Goal: Task Accomplishment & Management: Manage account settings

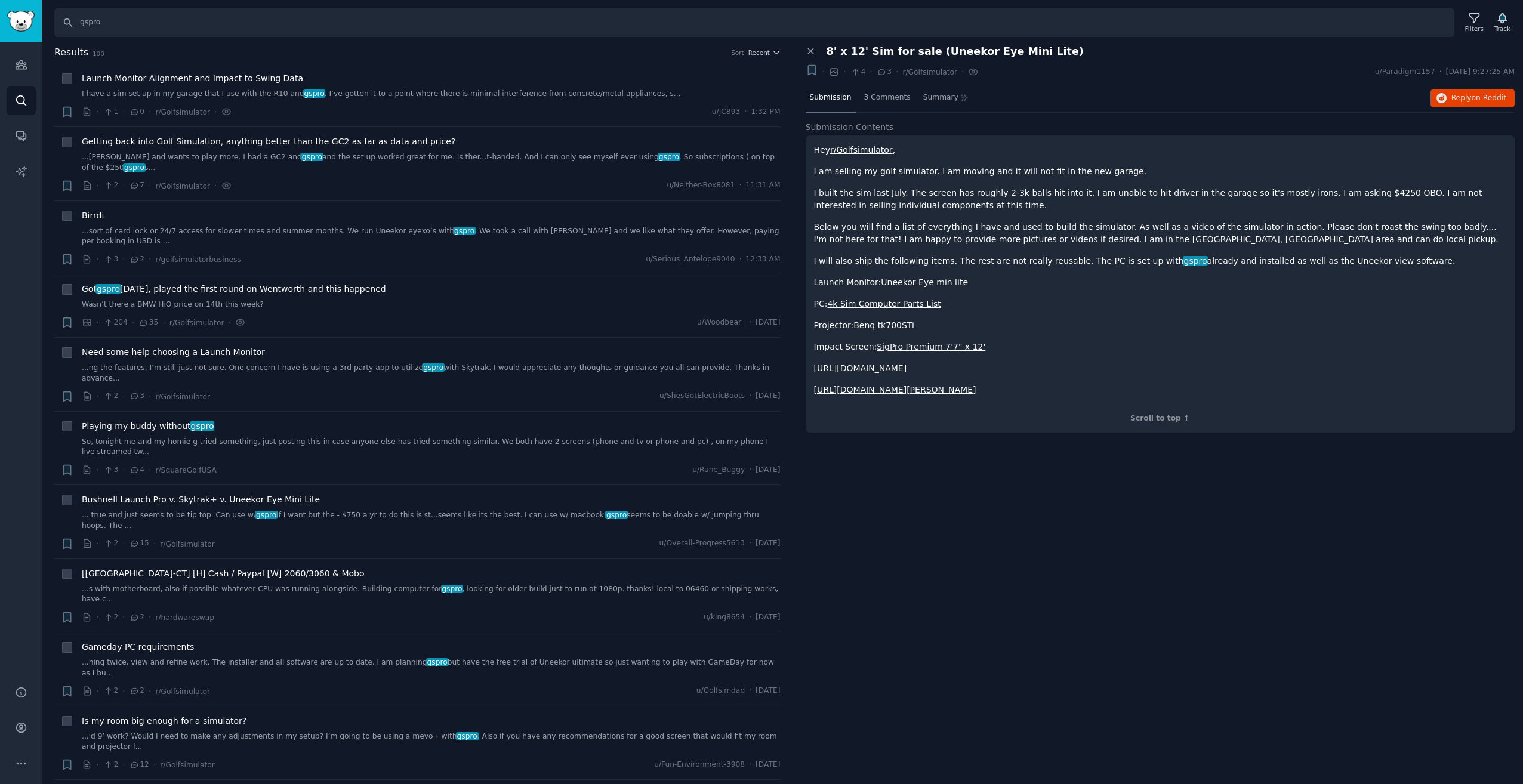
scroll to position [2685, 0]
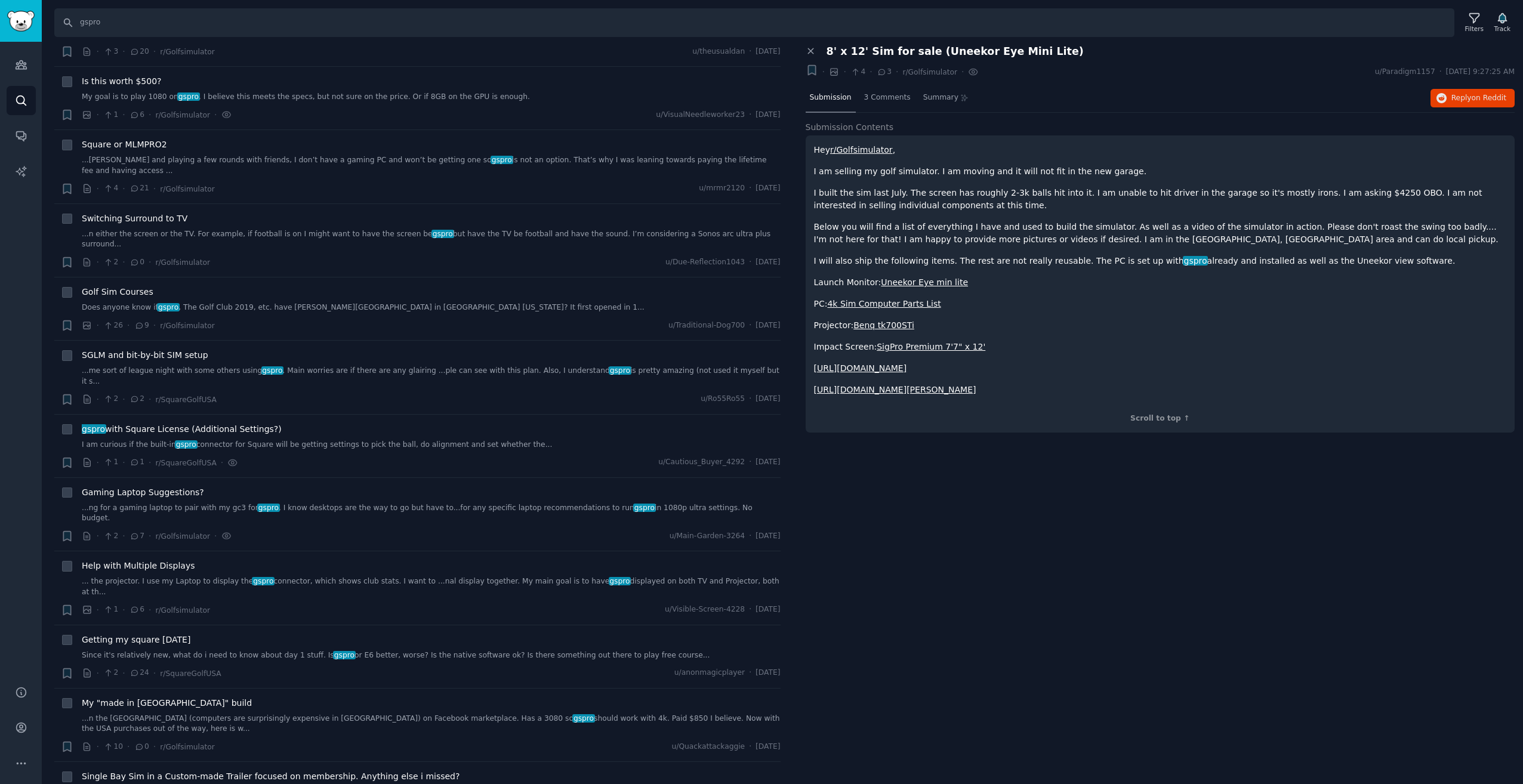
click at [907, 490] on div "Close panel 8' x 12' Sim for sale (Uneekor Eye Mini Lite) + · · 4 · 3 · r/Golfs…" at bounding box center [1160, 415] width 726 height 740
click at [27, 60] on icon "Sidebar" at bounding box center [21, 65] width 13 height 13
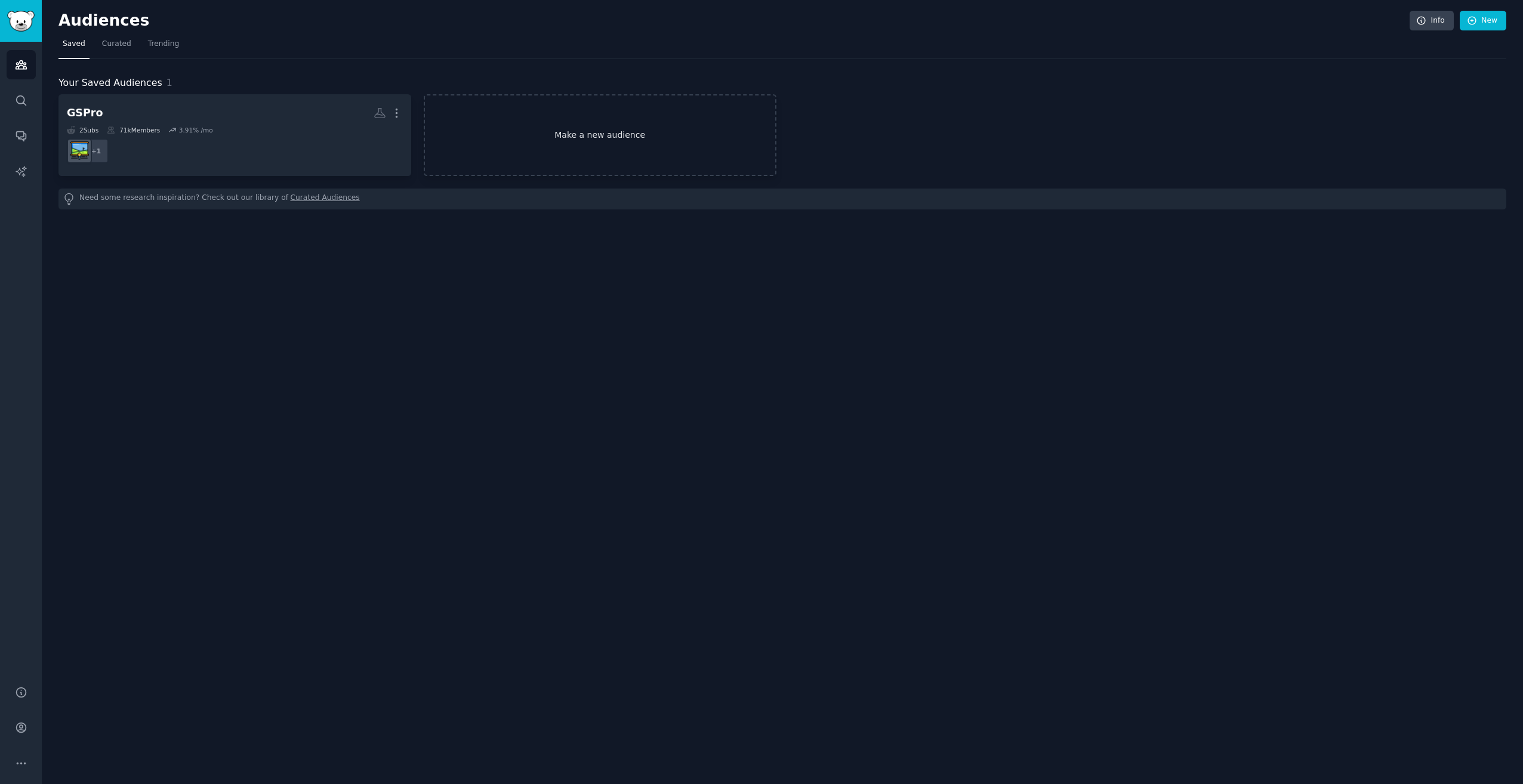
click at [644, 138] on link "Make a new audience" at bounding box center [600, 135] width 353 height 82
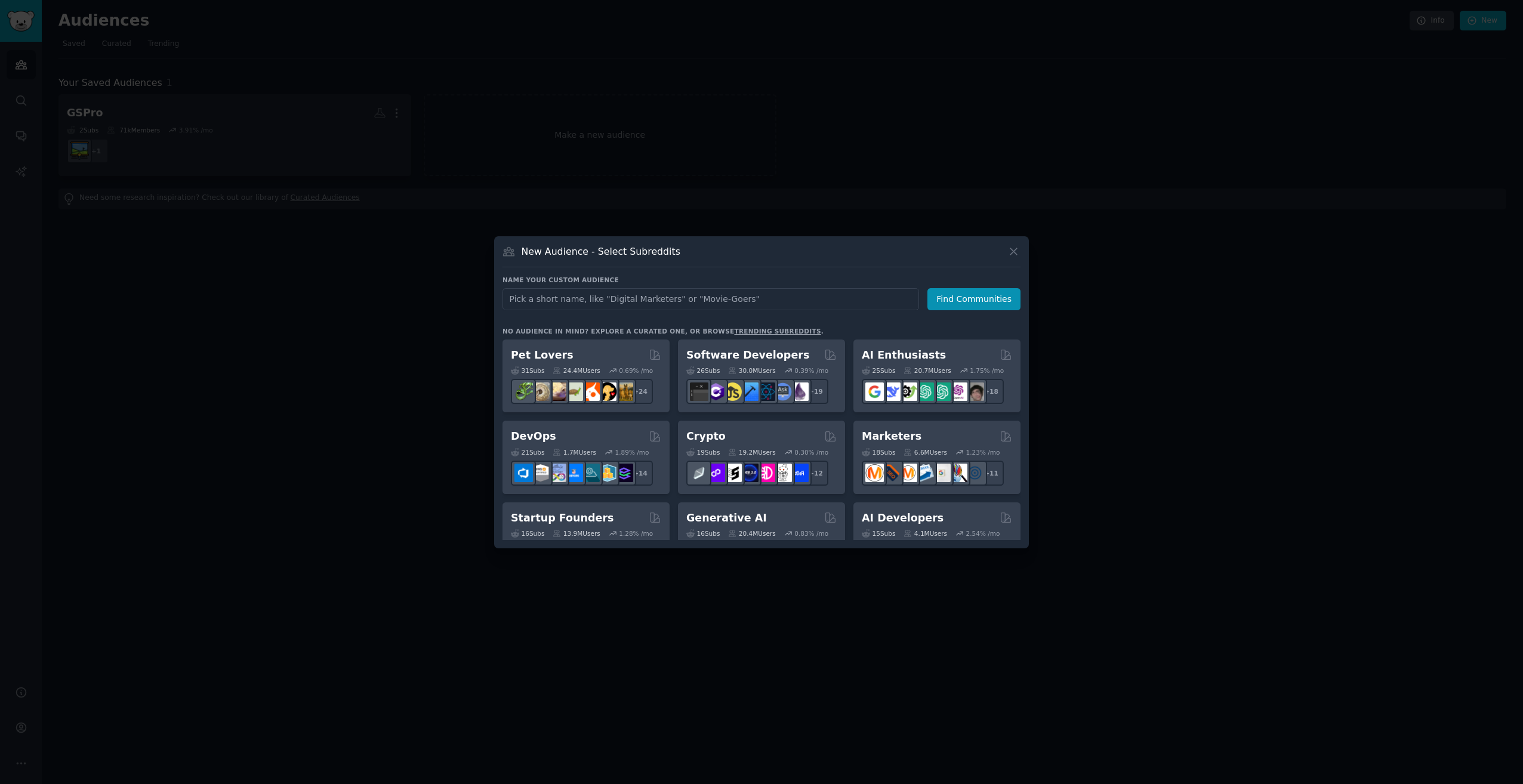
click at [625, 318] on div "Name your custom audience Audience Name Find Communities No audience in mind? E…" at bounding box center [762, 408] width 518 height 264
click at [632, 303] on input "text" at bounding box center [710, 299] width 417 height 22
type input "Gymnastics"
click at [961, 298] on button "Find Communities" at bounding box center [974, 299] width 93 height 22
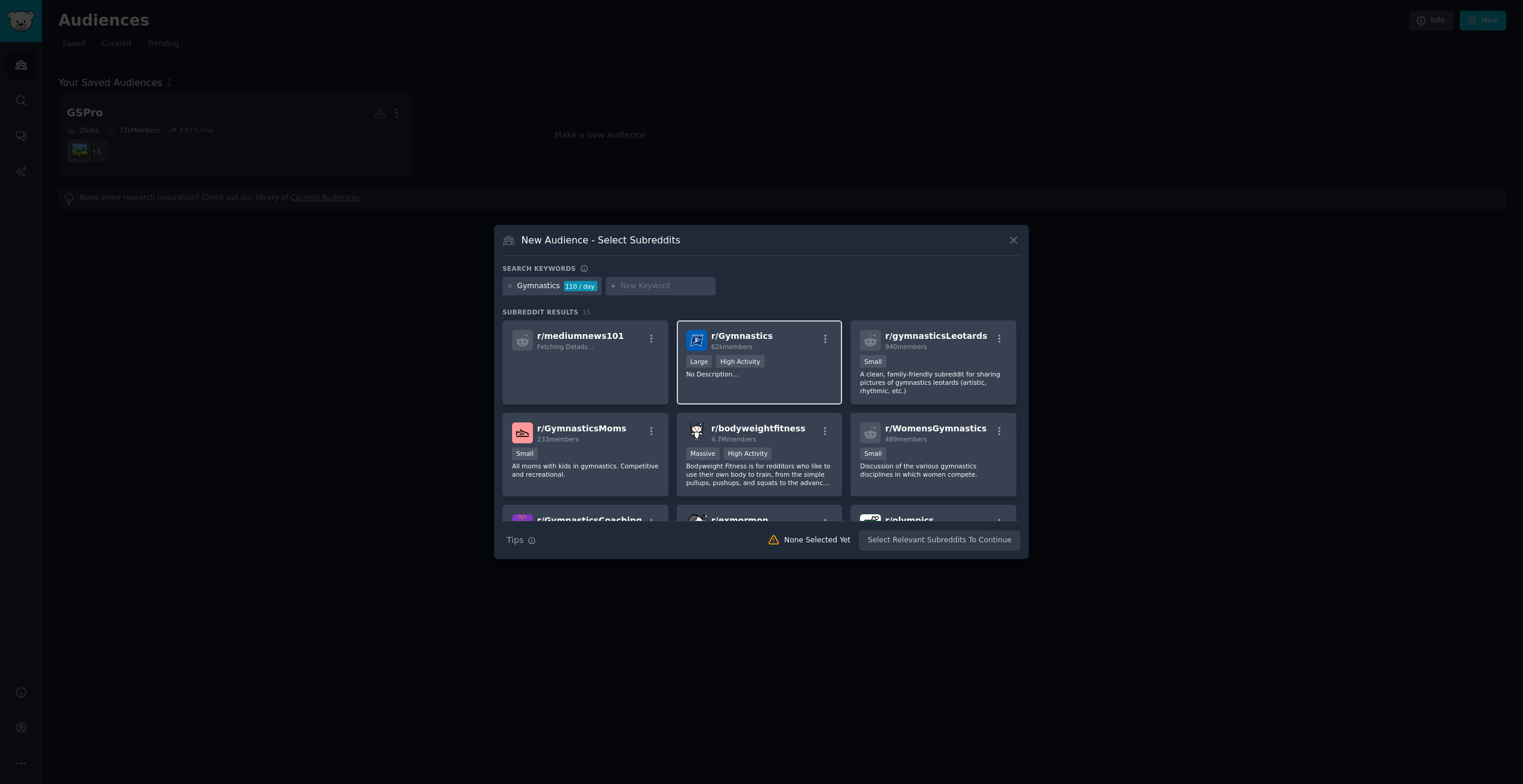
click at [766, 353] on div "r/ Gymnastics 62k members Large High Activity No Description..." at bounding box center [759, 363] width 166 height 84
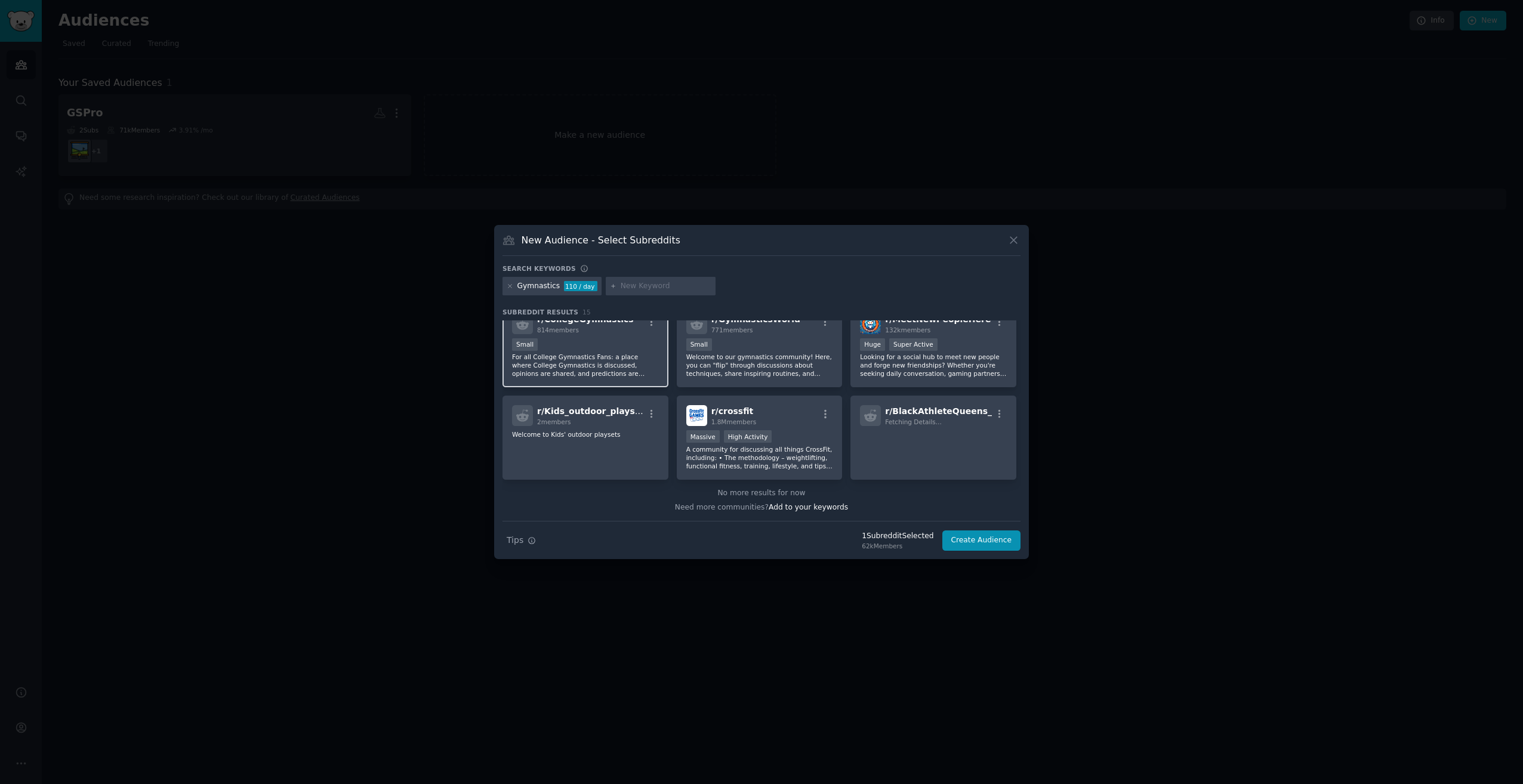
scroll to position [294, 0]
click at [987, 538] on button "Create Audience" at bounding box center [982, 540] width 79 height 20
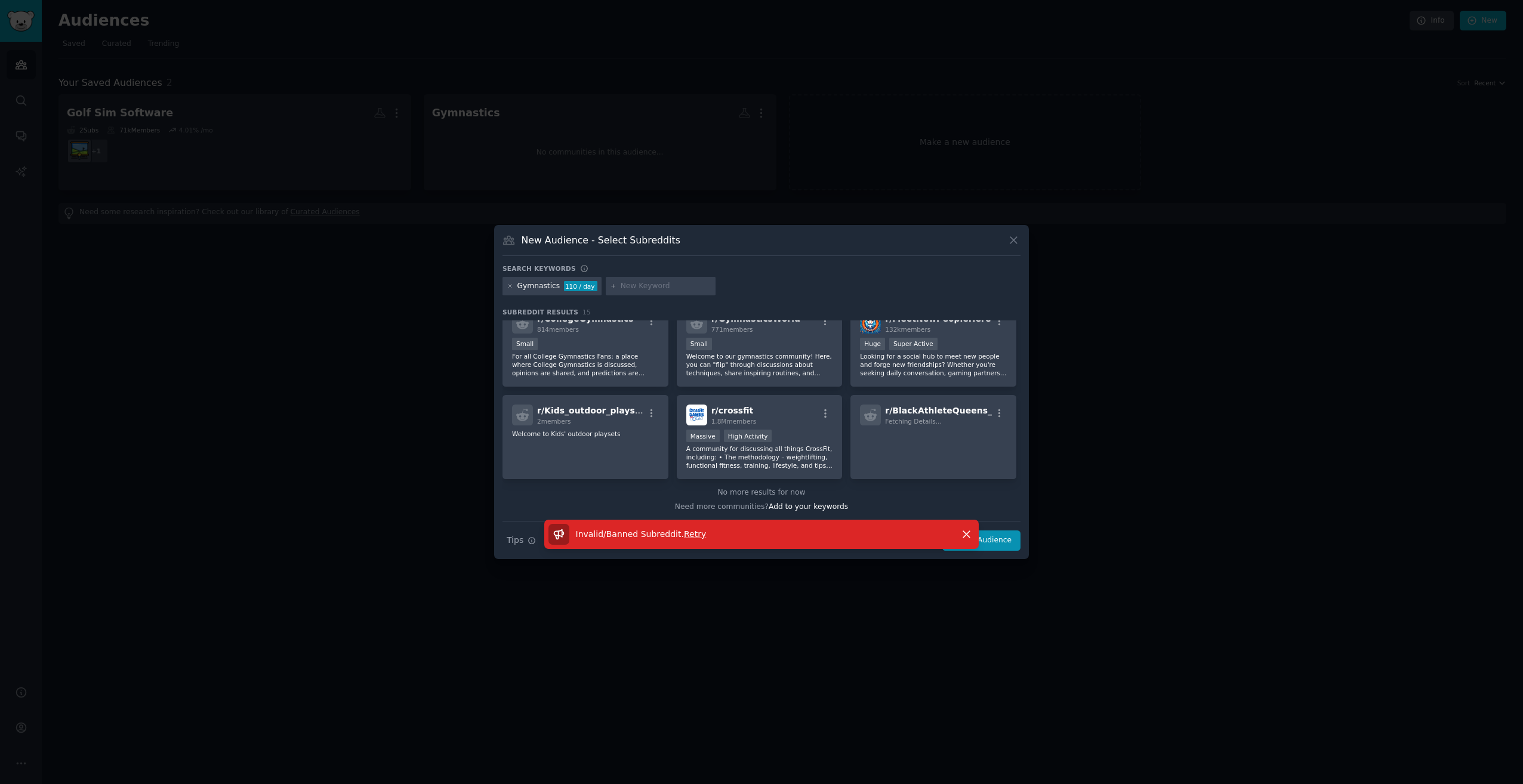
click at [686, 536] on span "Retry" at bounding box center [695, 534] width 22 height 10
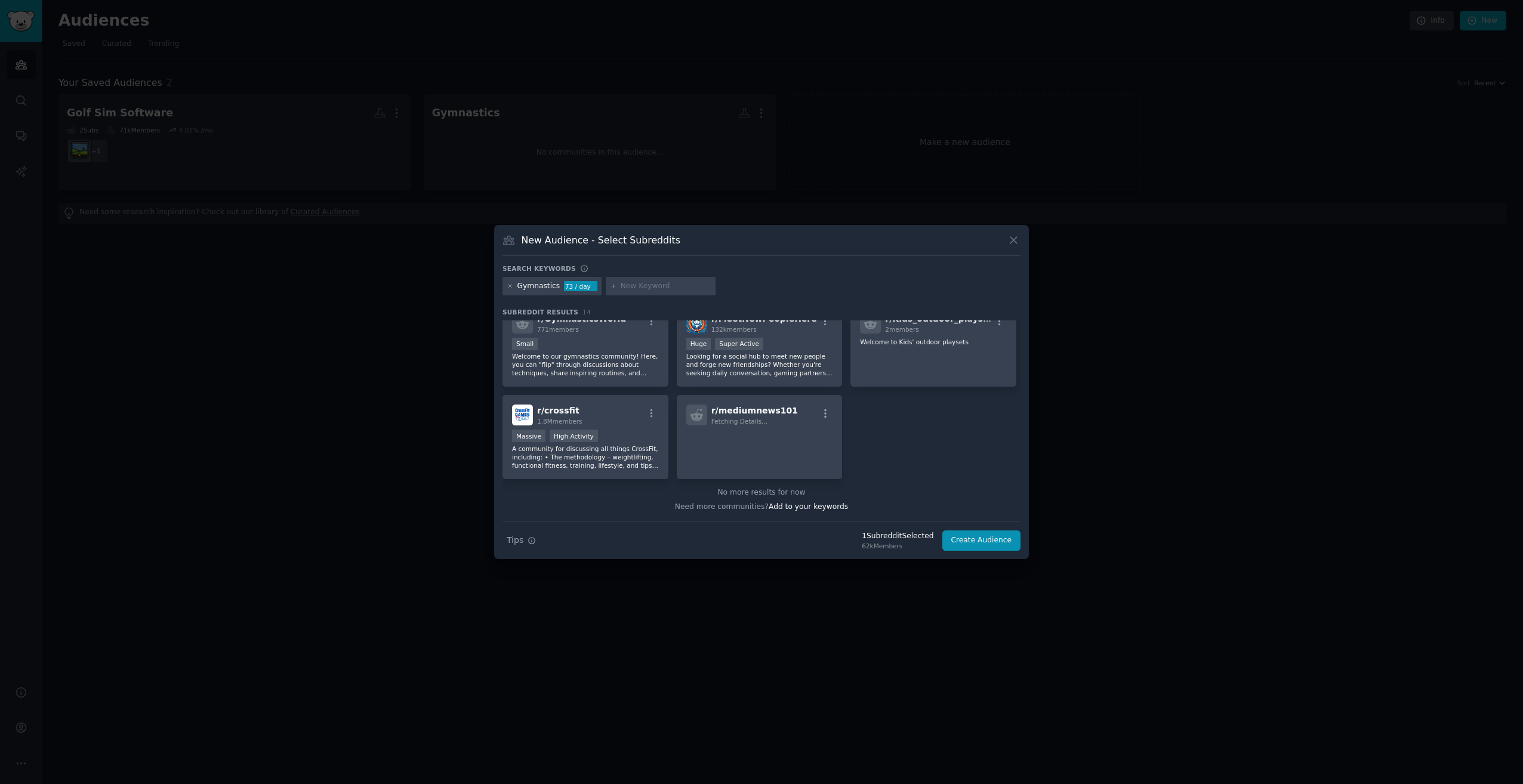
scroll to position [202, 0]
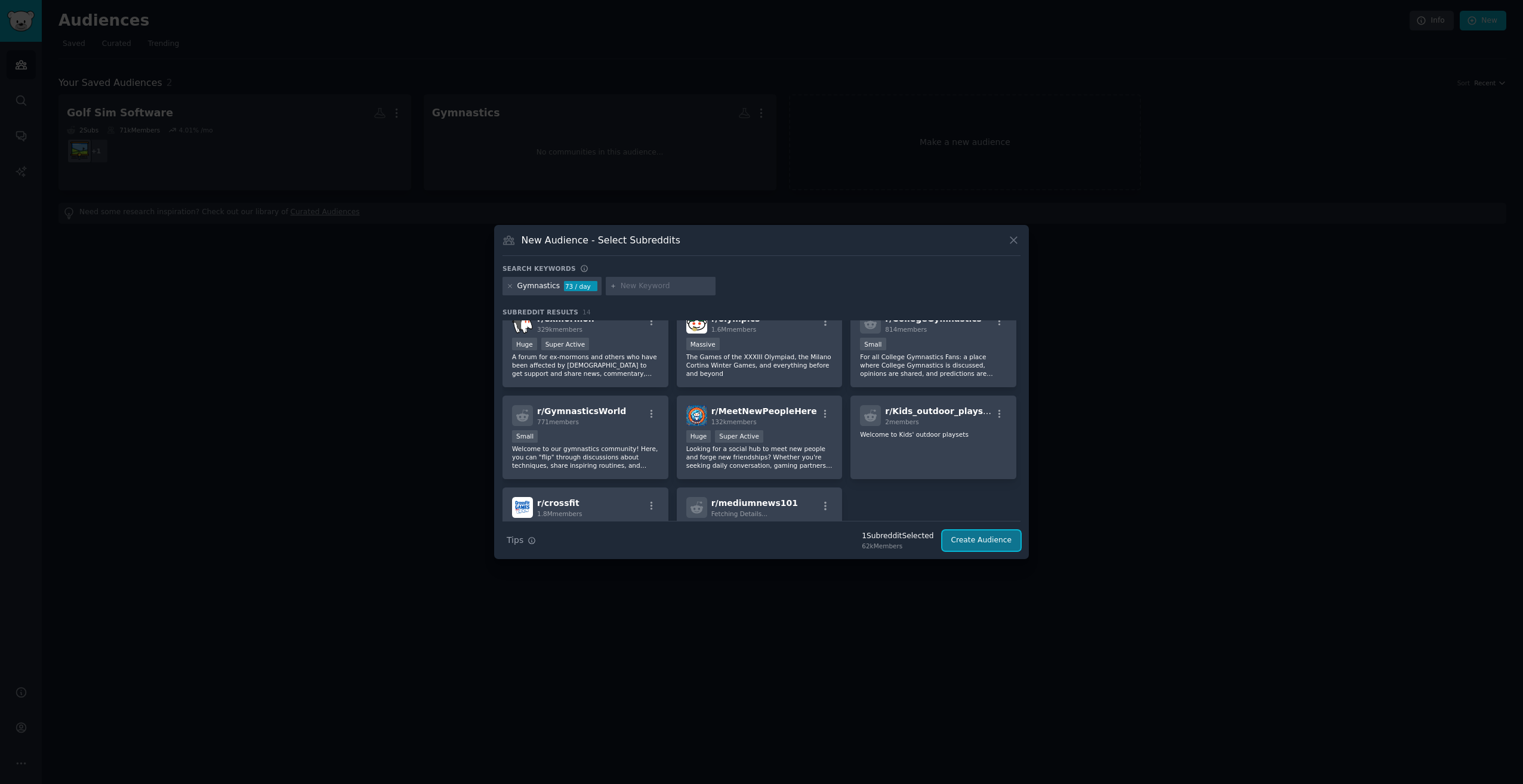
click at [973, 538] on button "Create Audience" at bounding box center [982, 540] width 79 height 20
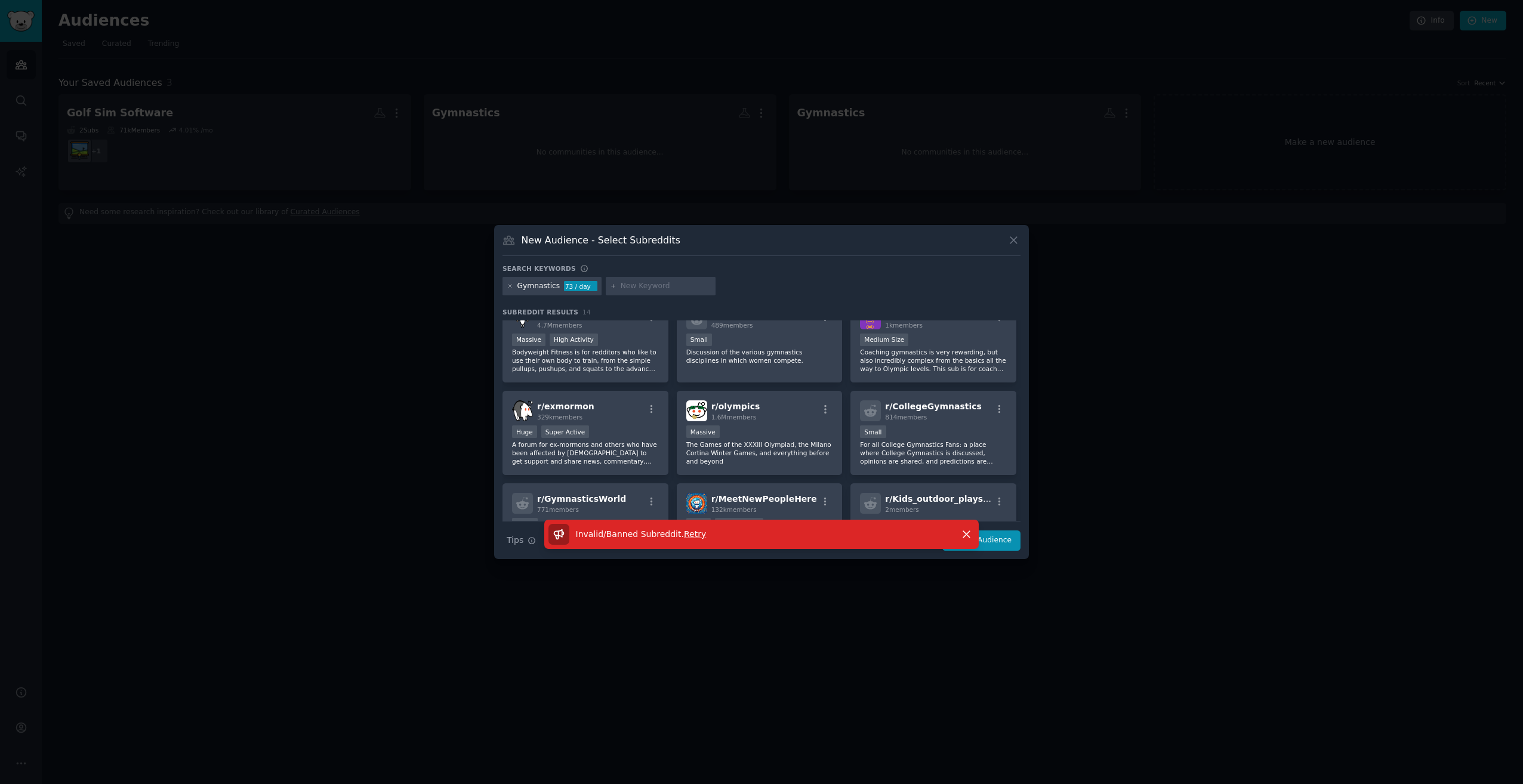
scroll to position [0, 0]
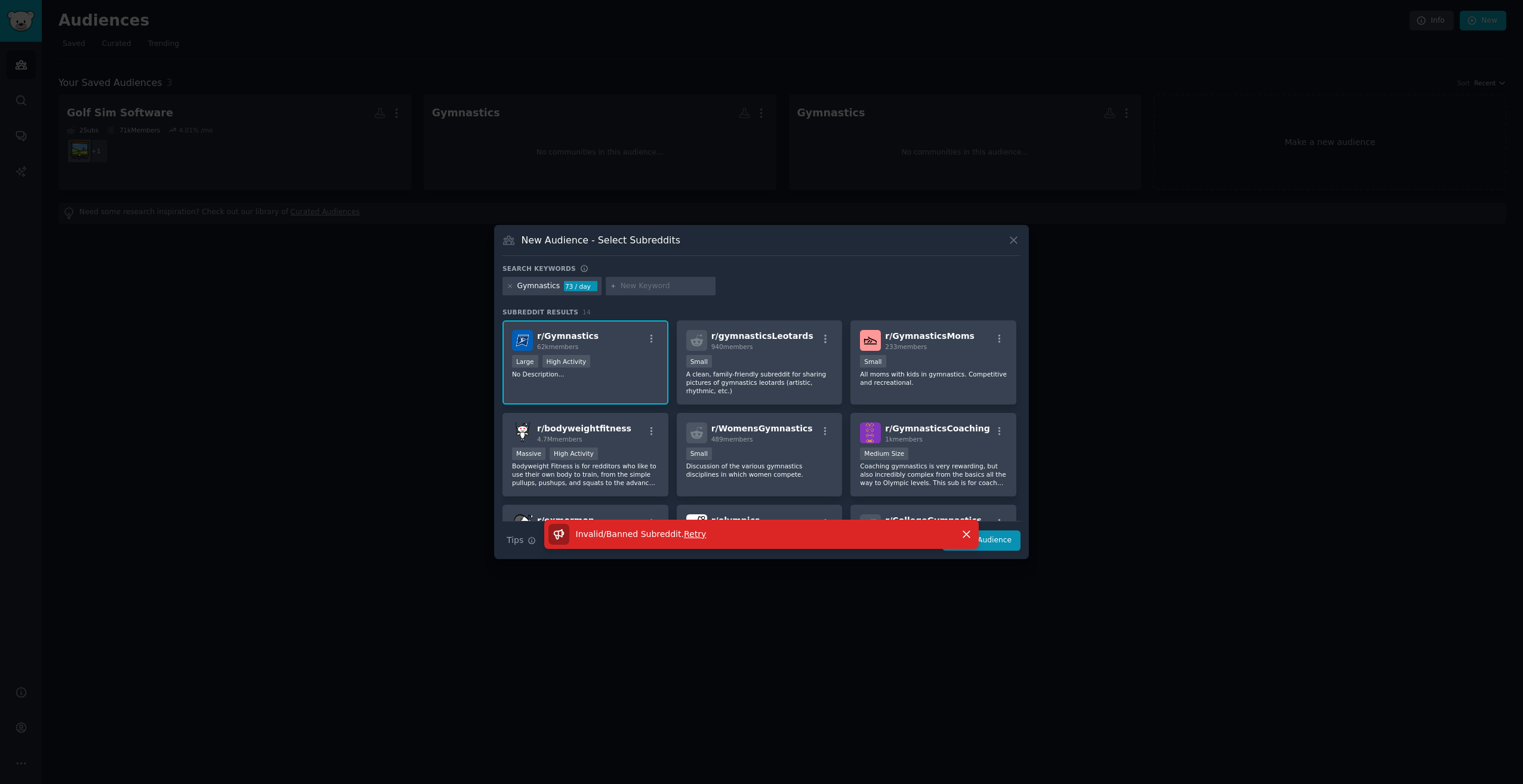
click at [626, 537] on span "Invalid/Banned Subreddit ." at bounding box center [630, 534] width 108 height 10
click at [346, 225] on div at bounding box center [762, 392] width 1523 height 784
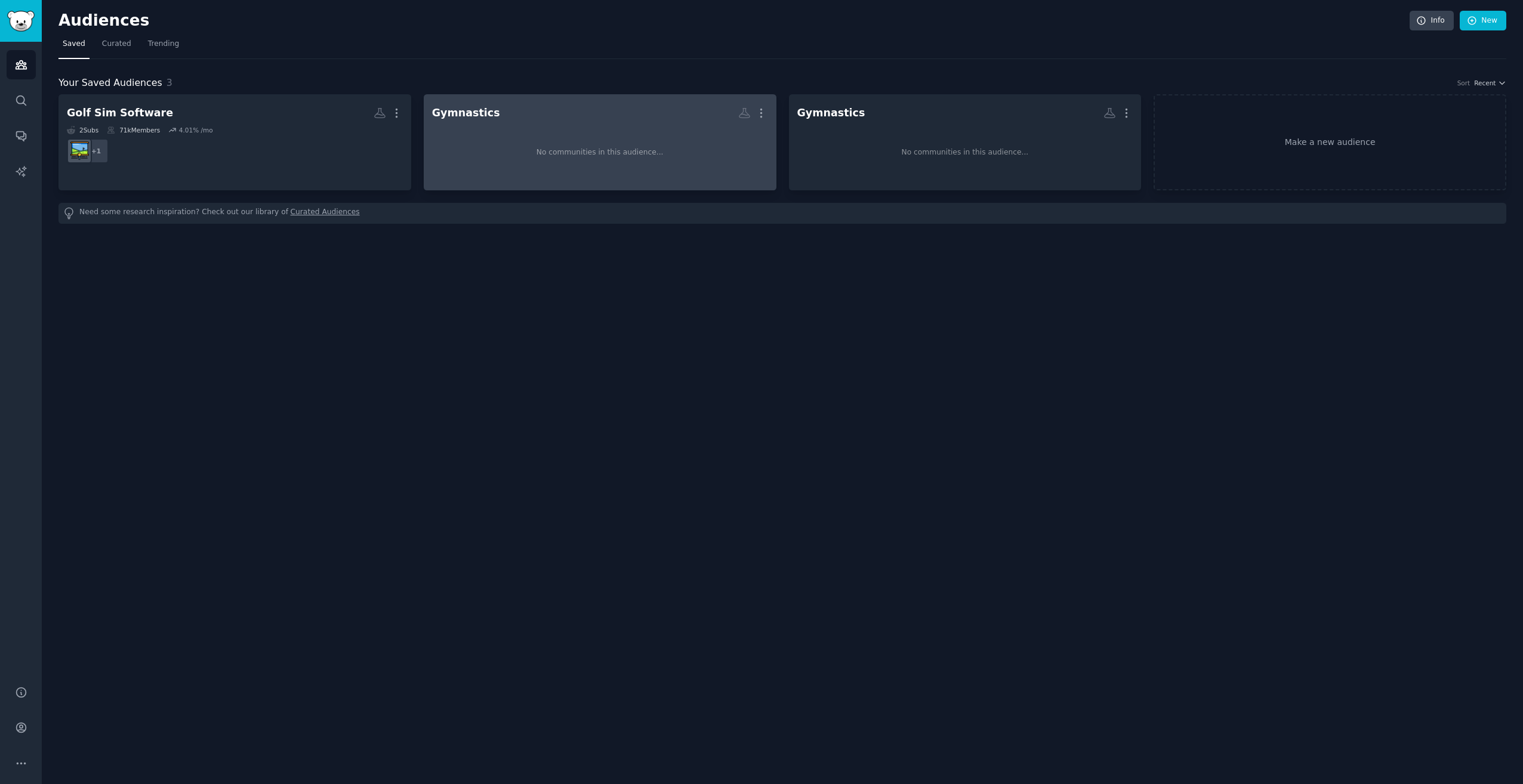
click at [623, 129] on div "No communities in this audience..." at bounding box center [599, 153] width 336 height 59
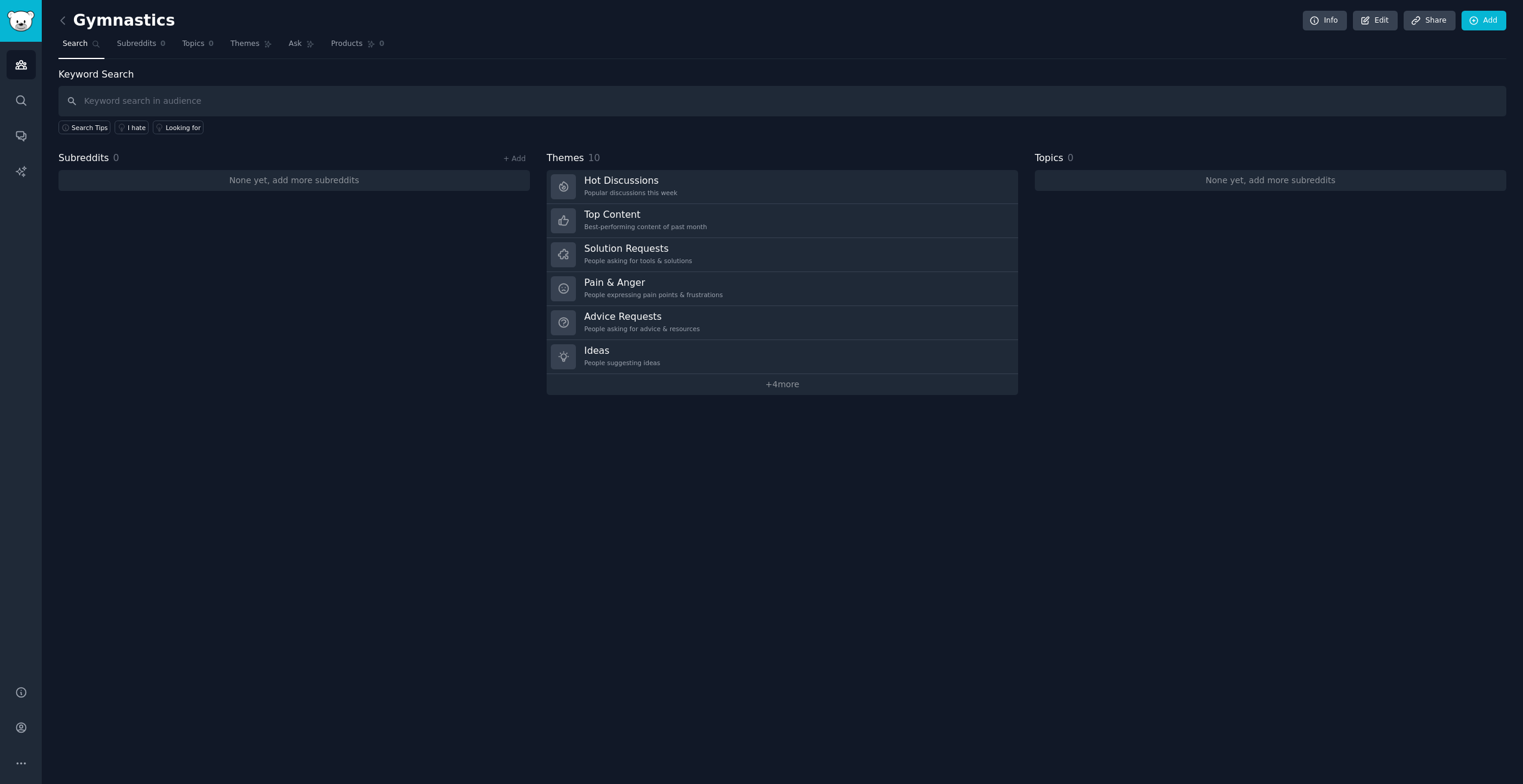
click at [381, 632] on div "Gymnastics Info Edit Share Add Search Subreddits 0 Topics 0 Themes Ask Products…" at bounding box center [783, 392] width 1481 height 784
